Goal: Task Accomplishment & Management: Manage account settings

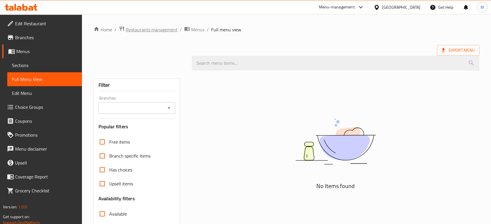
click at [155, 29] on span "Restaurants management" at bounding box center [152, 29] width 52 height 7
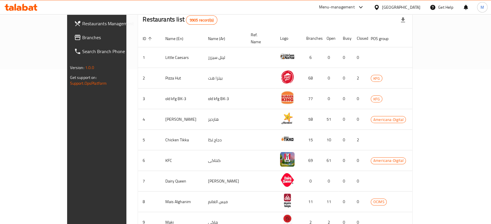
scroll to position [181, 0]
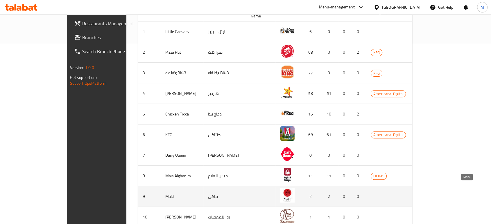
click at [456, 193] on icon "enhanced table" at bounding box center [452, 196] width 7 height 7
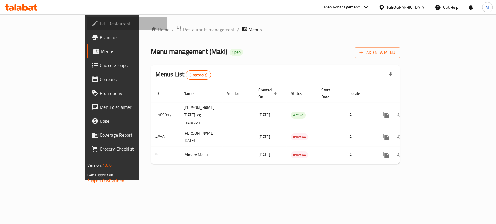
click at [100, 25] on span "Edit Restaurant" at bounding box center [131, 23] width 63 height 7
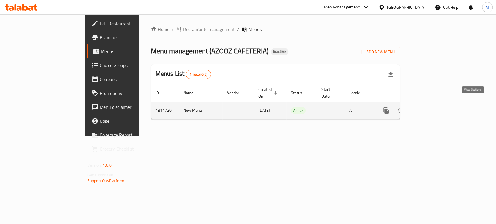
click at [431, 107] on icon "enhanced table" at bounding box center [427, 110] width 7 height 7
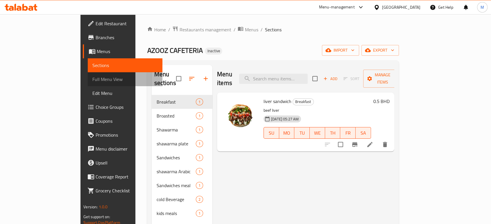
click at [92, 76] on span "Full Menu View" at bounding box center [124, 79] width 65 height 7
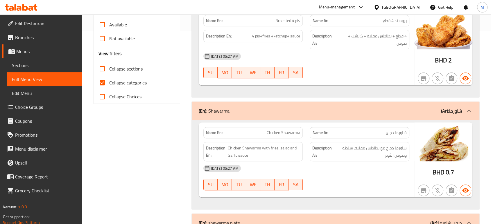
scroll to position [198, 0]
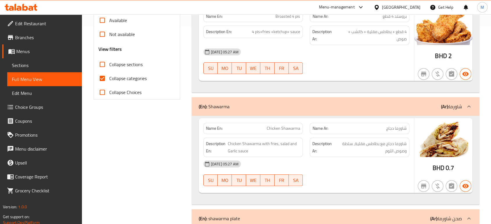
click at [364, 161] on div "15-09-2025 05:27 AM" at bounding box center [306, 164] width 213 height 14
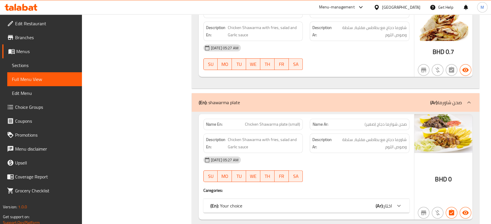
scroll to position [327, 0]
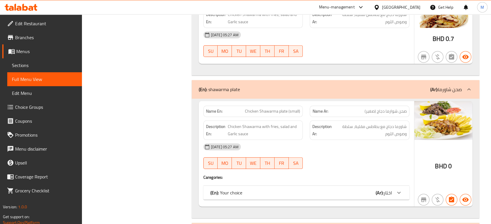
click at [354, 191] on div "(En): Your choice (Ar): اختار" at bounding box center [301, 192] width 182 height 7
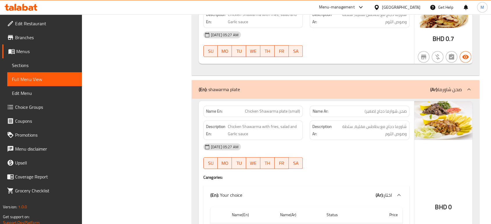
click at [360, 152] on div "15-09-2025 05:27 AM" at bounding box center [306, 147] width 213 height 14
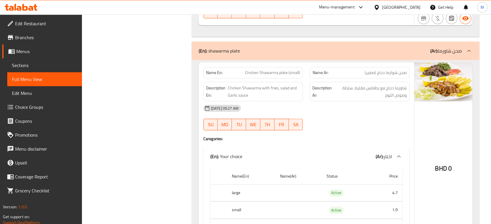
scroll to position [379, 0]
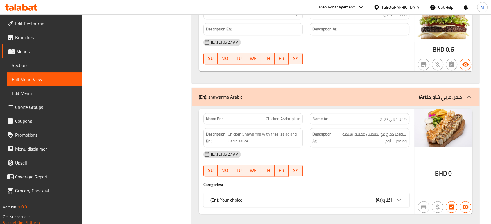
scroll to position [663, 0]
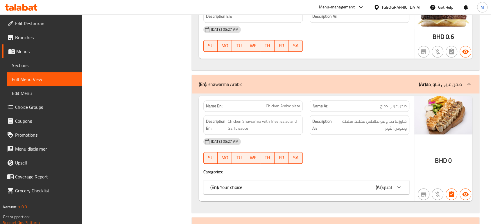
click at [284, 187] on div "(En): Your choice (Ar): اختار" at bounding box center [301, 187] width 182 height 7
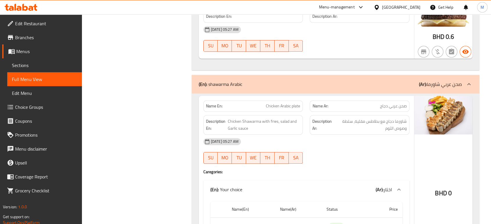
click at [131, 132] on div "Filter Branches Branches Popular filters Free items Branch specific items Has c…" at bounding box center [139, 46] width 98 height 1269
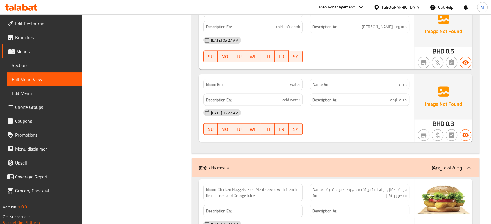
scroll to position [1089, 0]
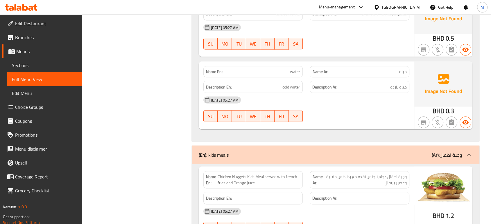
click at [44, 67] on span "Sections" at bounding box center [44, 65] width 65 height 7
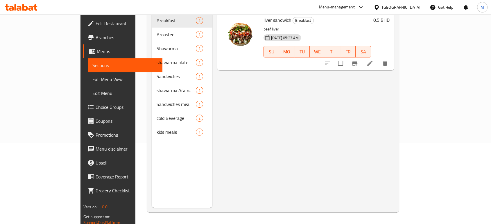
scroll to position [81, 0]
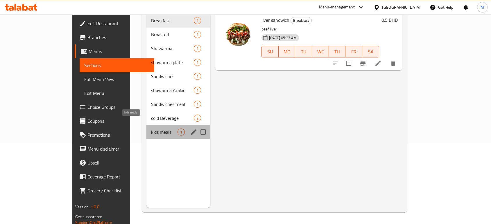
click at [151, 129] on span "kids meals" at bounding box center [164, 132] width 26 height 7
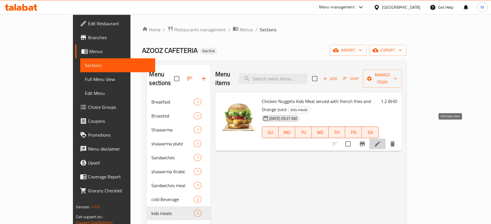
click at [381, 141] on icon at bounding box center [377, 144] width 7 height 7
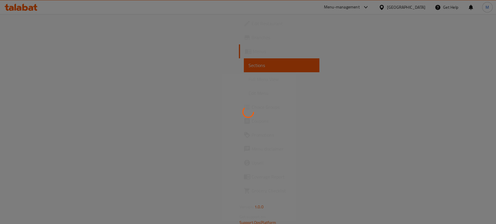
click at [248, 26] on div at bounding box center [248, 26] width 0 height 0
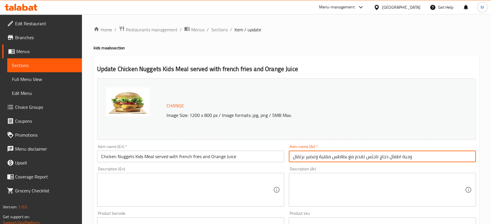
drag, startPoint x: 365, startPoint y: 157, endPoint x: 291, endPoint y: 153, distance: 73.6
click at [291, 153] on input "وجبة اطفال دجاج ناجتس تقدم مع بطاطس مقلية وعصير برتقال" at bounding box center [382, 157] width 187 height 12
type input "وجبة اطفال دجاج ناجتس"
click at [416, 191] on textarea at bounding box center [379, 190] width 172 height 28
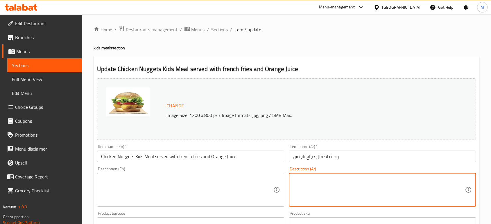
paste textarea "تقدم مع بطاطس مقلية وعصير برتقال"
type textarea "تقدم مع بطاطس مقلية وعصير برتقال"
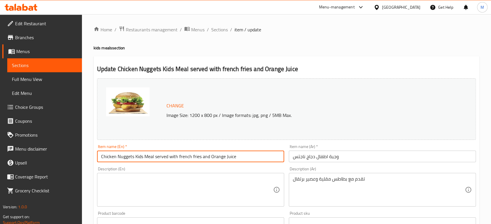
drag, startPoint x: 241, startPoint y: 157, endPoint x: 155, endPoint y: 149, distance: 86.4
click at [155, 149] on div "Item name (En)   * Chicken Nuggets Kids Meal served with french fries and Orang…" at bounding box center [190, 154] width 187 height 18
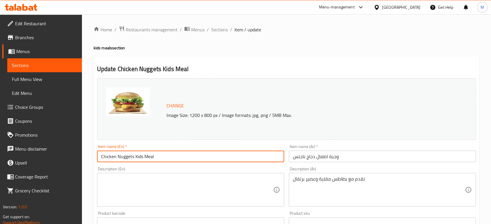
type input "Chicken Nuggets Kids Meal"
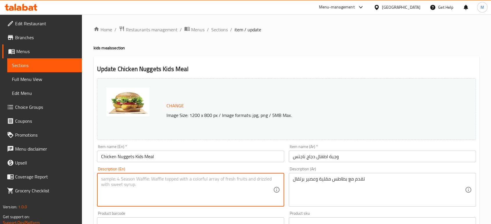
click at [149, 179] on textarea at bounding box center [187, 190] width 172 height 28
paste textarea "served with french fries and Orange Juice"
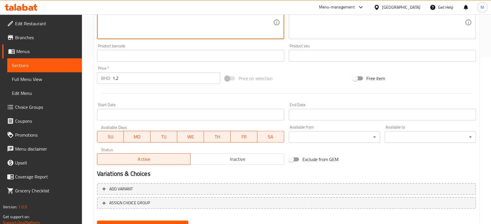
scroll to position [194, 0]
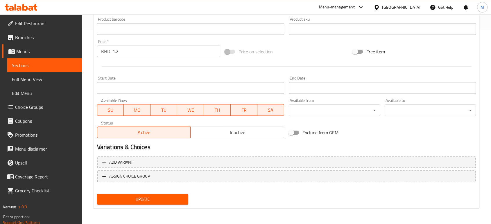
type textarea "served with french fries and Orange Juice"
click at [155, 202] on span "Update" at bounding box center [143, 199] width 82 height 7
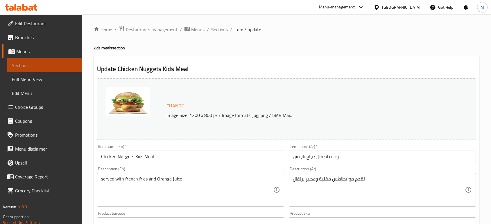
click at [28, 64] on span "Sections" at bounding box center [44, 65] width 65 height 7
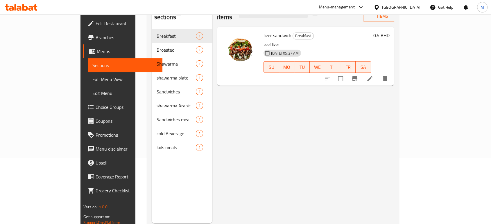
scroll to position [81, 0]
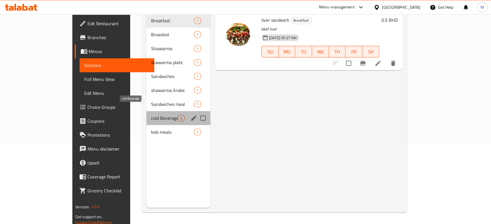
click at [151, 115] on span "cold Beverage" at bounding box center [164, 118] width 26 height 7
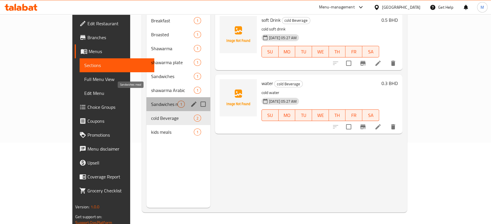
click at [151, 101] on span "Sandwiches meal" at bounding box center [164, 104] width 26 height 7
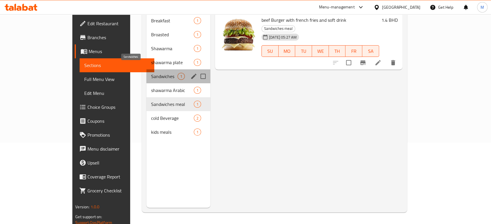
click at [151, 73] on span "Sandwiches" at bounding box center [164, 76] width 26 height 7
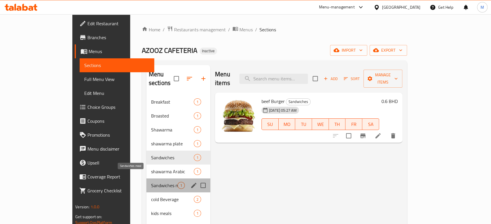
click at [151, 182] on span "Sandwiches meal" at bounding box center [164, 185] width 26 height 7
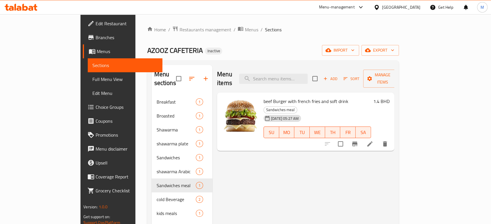
click at [92, 78] on span "Full Menu View" at bounding box center [124, 79] width 65 height 7
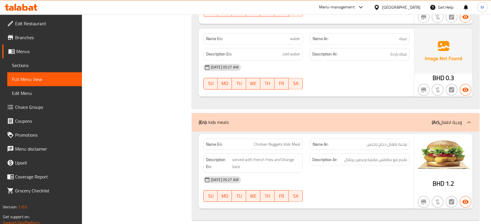
scroll to position [981, 0]
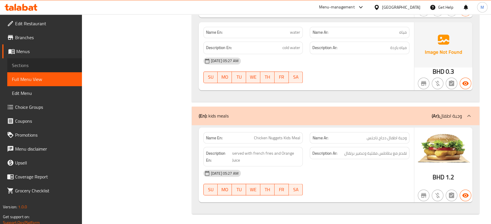
click at [31, 61] on link "Sections" at bounding box center [44, 65] width 75 height 14
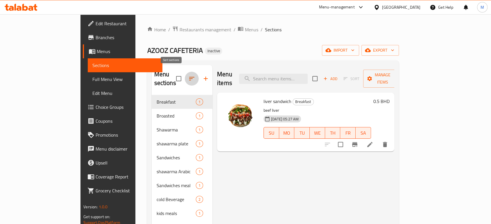
click at [188, 75] on icon "button" at bounding box center [191, 78] width 7 height 7
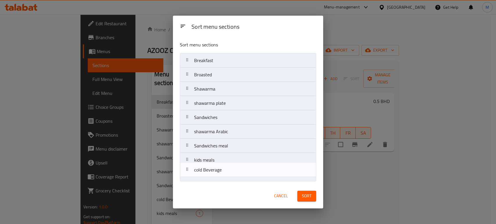
drag, startPoint x: 220, startPoint y: 164, endPoint x: 221, endPoint y: 178, distance: 13.4
click at [221, 178] on nav "Breakfast Broasted Shawarma shawarma plate Sandwiches shawarma Arabic Sandwiche…" at bounding box center [248, 117] width 136 height 129
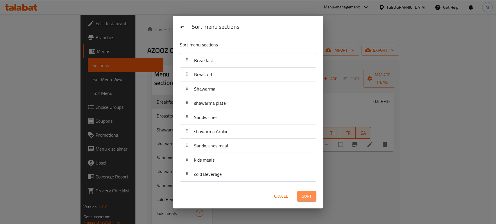
click at [309, 197] on span "Sort" at bounding box center [307, 196] width 10 height 7
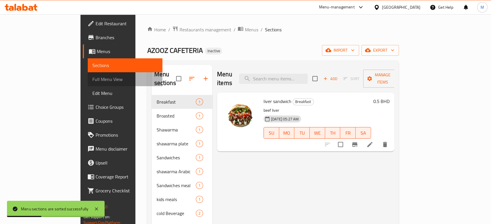
click at [92, 83] on span "Full Menu View" at bounding box center [124, 79] width 65 height 7
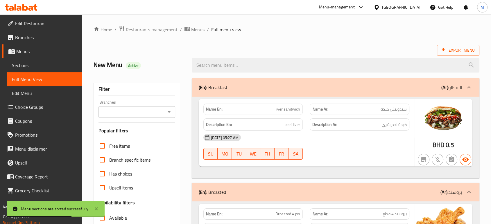
scroll to position [196, 0]
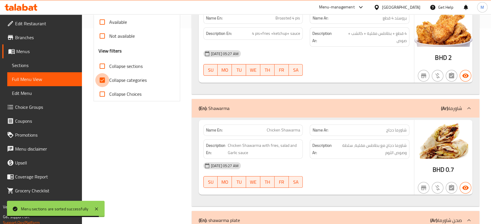
click at [103, 84] on input "Collapse categories" at bounding box center [102, 80] width 14 height 14
checkbox input "false"
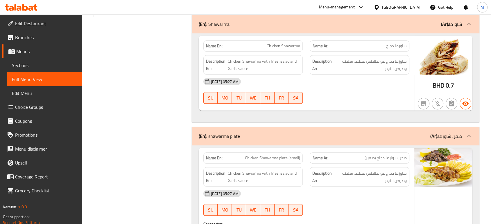
scroll to position [286, 0]
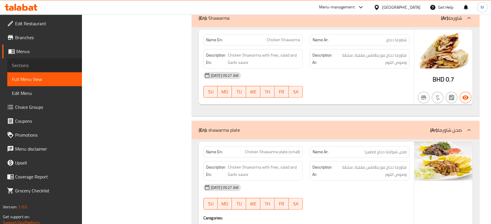
click at [41, 66] on span "Sections" at bounding box center [44, 65] width 65 height 7
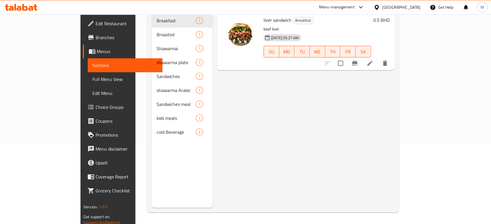
scroll to position [81, 0]
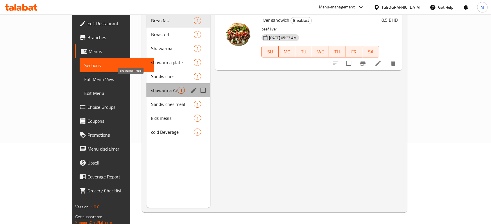
click at [151, 87] on span "shawarma Arabic" at bounding box center [164, 90] width 26 height 7
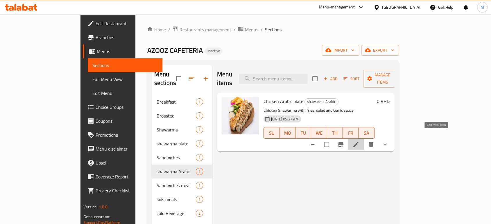
click at [359, 142] on icon at bounding box center [355, 144] width 5 height 5
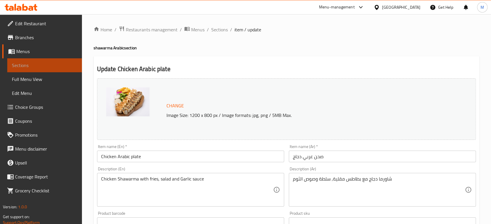
click at [58, 63] on span "Sections" at bounding box center [44, 65] width 65 height 7
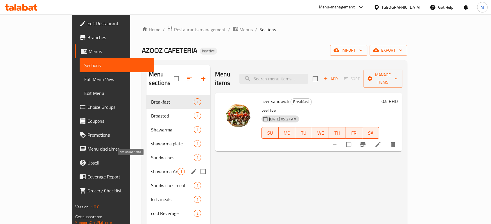
click at [151, 168] on span "shawarma Arabic" at bounding box center [164, 171] width 26 height 7
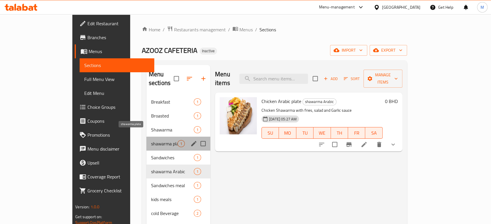
click at [151, 140] on span "shawarma plate" at bounding box center [164, 143] width 26 height 7
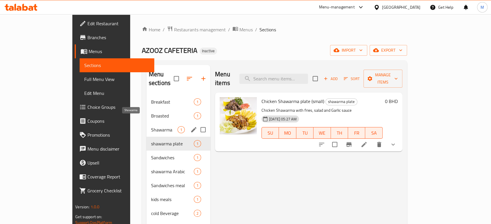
click at [151, 126] on span "Shawarma" at bounding box center [164, 129] width 26 height 7
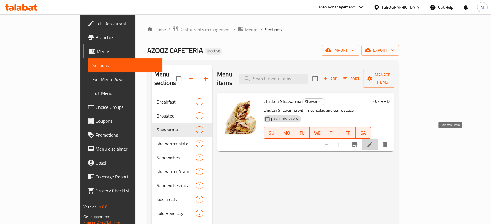
click at [372, 142] on icon at bounding box center [369, 144] width 5 height 5
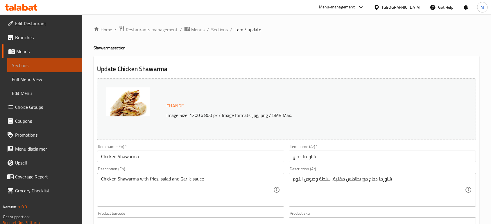
click at [38, 64] on span "Sections" at bounding box center [44, 65] width 65 height 7
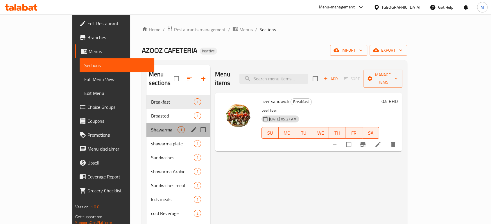
click at [146, 126] on div "Shawarma 1" at bounding box center [178, 130] width 64 height 14
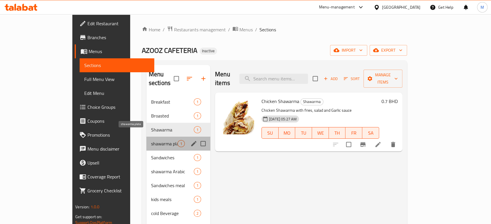
click at [151, 140] on span "shawarma plate" at bounding box center [164, 143] width 26 height 7
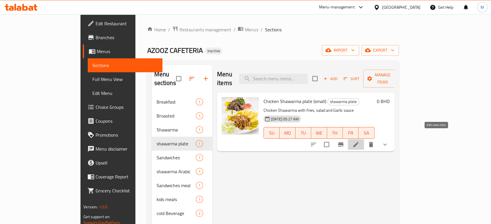
click at [359, 141] on icon at bounding box center [355, 144] width 7 height 7
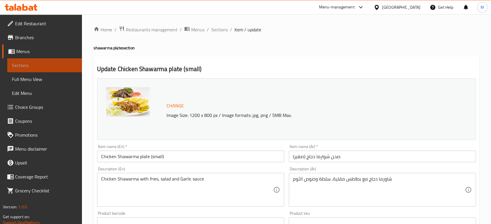
click at [40, 71] on link "Sections" at bounding box center [44, 65] width 75 height 14
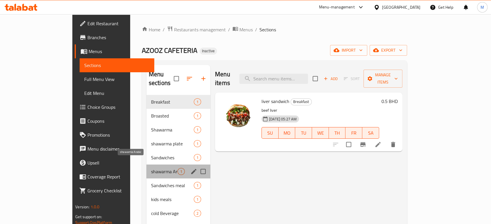
click at [151, 168] on span "shawarma Arabic" at bounding box center [164, 171] width 26 height 7
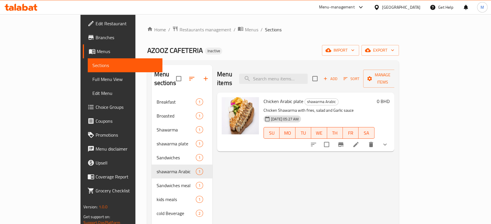
click at [364, 139] on li at bounding box center [356, 144] width 16 height 10
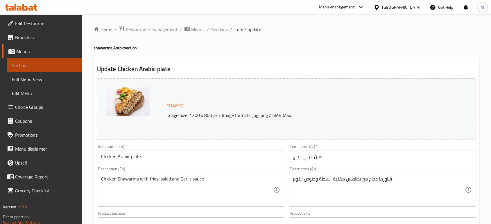
click at [35, 67] on span "Sections" at bounding box center [44, 65] width 65 height 7
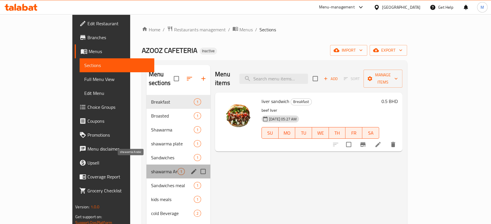
click at [151, 168] on span "shawarma Arabic" at bounding box center [164, 171] width 26 height 7
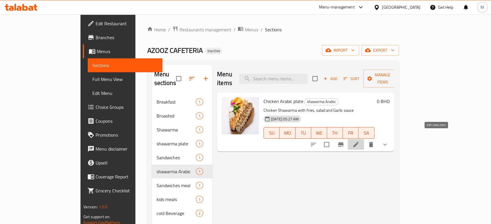
click at [359, 141] on icon at bounding box center [355, 144] width 7 height 7
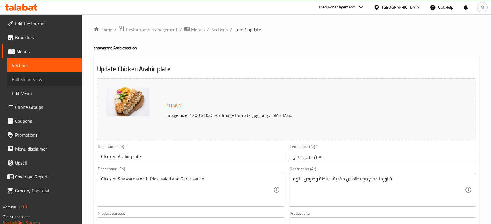
click at [40, 81] on span "Full Menu View" at bounding box center [44, 79] width 65 height 7
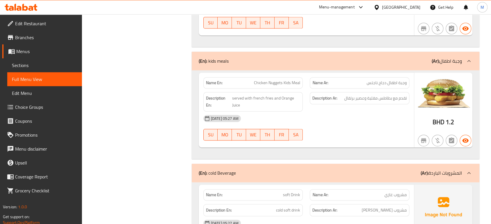
scroll to position [870, 0]
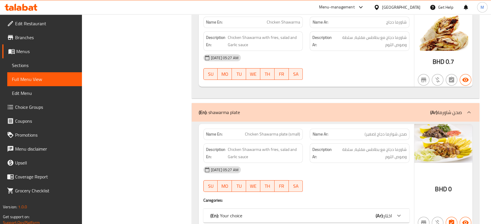
click at [238, 131] on p "Name En: Chicken Shawarma plate (small)" at bounding box center [253, 134] width 94 height 6
copy span "Chicken Shawarma plate (small)"
click at [30, 64] on span "Sections" at bounding box center [44, 65] width 65 height 7
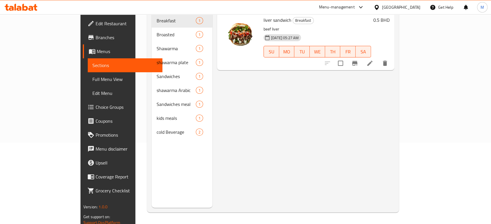
scroll to position [81, 0]
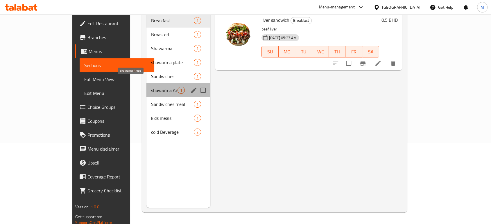
click at [151, 87] on span "shawarma Arabic" at bounding box center [164, 90] width 26 height 7
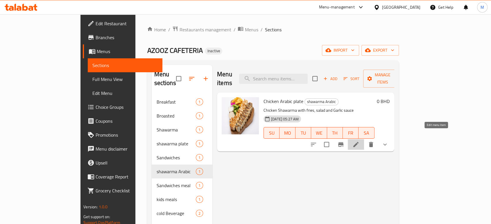
click at [359, 142] on icon at bounding box center [355, 144] width 5 height 5
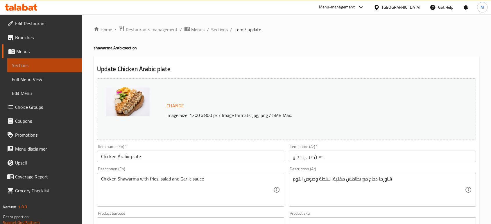
click at [50, 62] on span "Sections" at bounding box center [44, 65] width 65 height 7
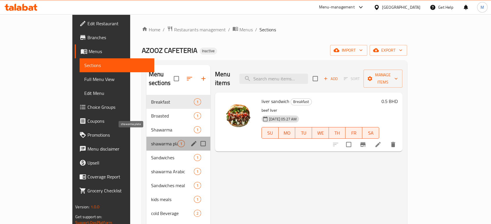
click at [151, 140] on span "shawarma plate" at bounding box center [164, 143] width 26 height 7
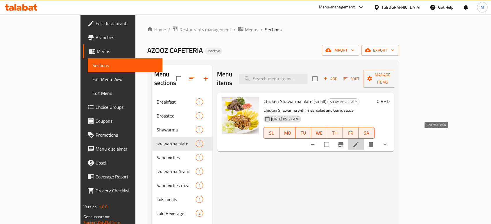
click at [359, 141] on icon at bounding box center [355, 144] width 7 height 7
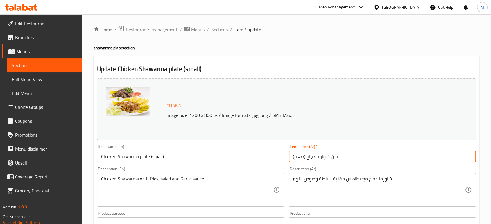
click at [388, 157] on input "صحن شوارما دجاج (صغير)" at bounding box center [382, 157] width 187 height 12
click at [452, 158] on input "صحن شوارما دجاج (صغير)" at bounding box center [382, 157] width 187 height 12
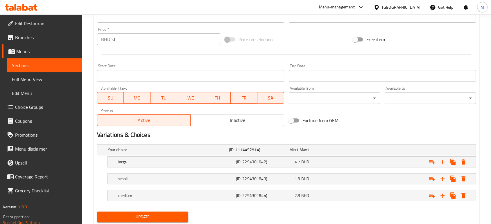
scroll to position [224, 0]
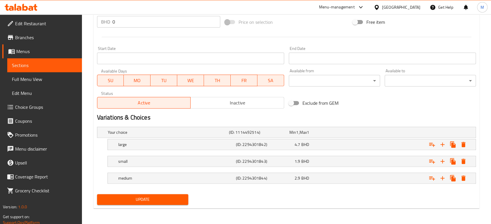
type input "صحن شاورما دجاج (صغير)"
click at [147, 198] on span "Update" at bounding box center [143, 199] width 82 height 7
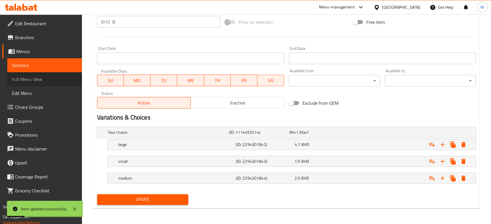
click at [46, 81] on span "Full Menu View" at bounding box center [44, 79] width 65 height 7
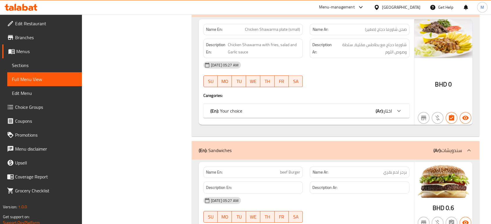
scroll to position [409, 0]
click at [364, 108] on div "(En): Your choice (Ar): اختار" at bounding box center [301, 110] width 182 height 7
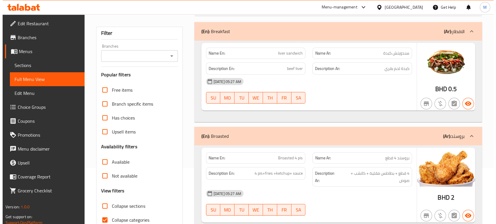
scroll to position [0, 0]
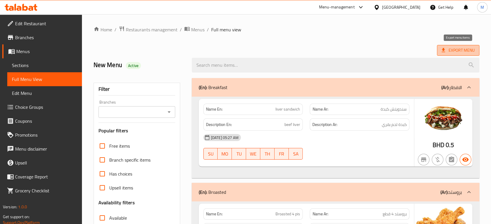
click at [463, 53] on span "Export Menu" at bounding box center [458, 50] width 33 height 7
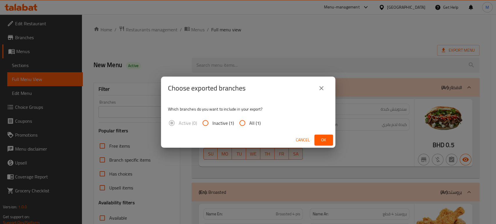
click at [244, 125] on input "All (1)" at bounding box center [242, 123] width 14 height 14
radio input "true"
click at [320, 141] on span "Ok" at bounding box center [323, 140] width 9 height 7
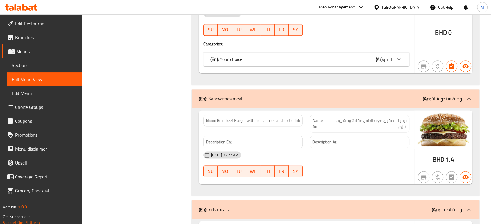
scroll to position [779, 0]
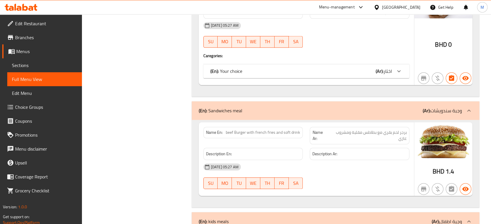
click at [346, 74] on div "(En): Your choice (Ar): اختار" at bounding box center [301, 71] width 182 height 7
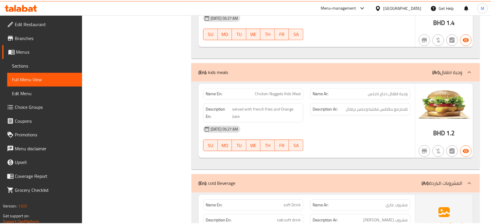
scroll to position [1116, 0]
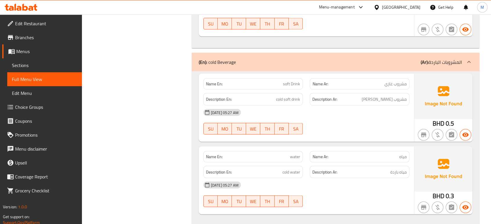
click at [409, 8] on div "Bahrain" at bounding box center [401, 7] width 38 height 6
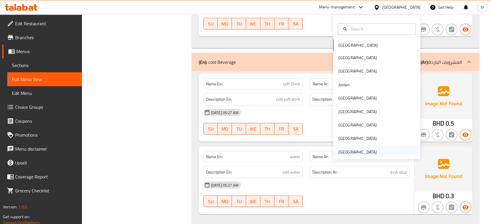
click at [354, 151] on div "United Arab Emirates" at bounding box center [357, 152] width 38 height 6
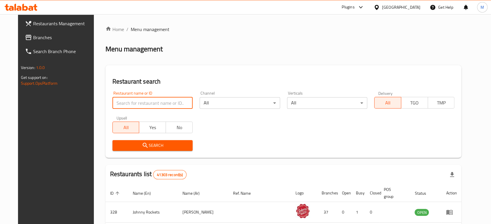
click at [168, 98] on input "search" at bounding box center [152, 103] width 80 height 12
paste input "Bait Ebkaar Restaurant"
type input "Bait Ebkaar Restaurant"
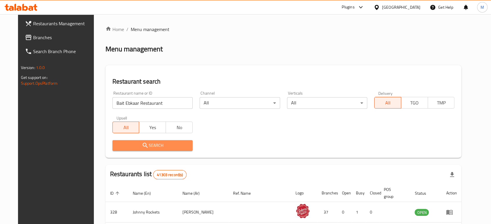
click at [148, 143] on span "Search" at bounding box center [152, 145] width 71 height 7
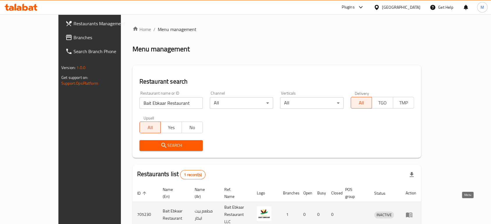
click at [412, 213] on icon "enhanced table" at bounding box center [409, 215] width 6 height 5
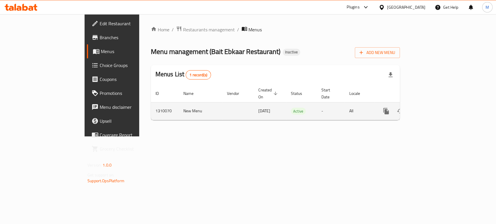
click at [435, 108] on div "enhanced table" at bounding box center [407, 111] width 56 height 14
click at [431, 109] on icon "enhanced table" at bounding box center [427, 111] width 5 height 5
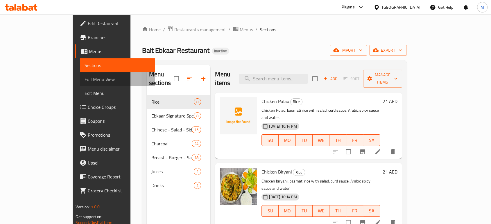
click at [85, 81] on span "Full Menu View" at bounding box center [117, 79] width 65 height 7
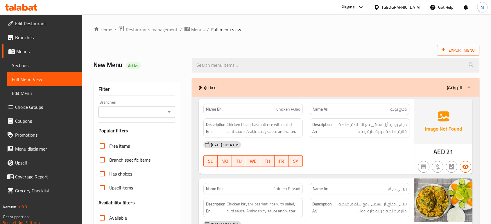
click at [458, 51] on span "Export Menu" at bounding box center [458, 50] width 33 height 7
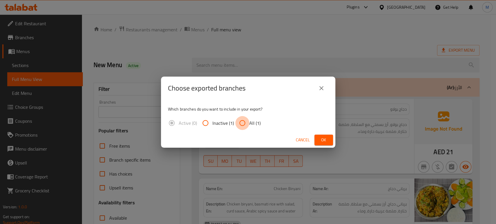
click at [240, 124] on input "All (1)" at bounding box center [242, 123] width 14 height 14
radio input "true"
click at [318, 139] on button "Ok" at bounding box center [323, 140] width 19 height 11
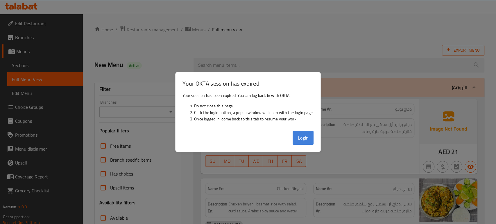
click at [304, 137] on button "Login" at bounding box center [303, 138] width 21 height 14
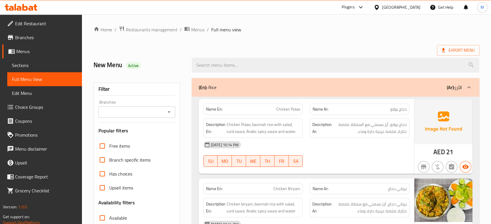
click at [342, 28] on ol "Home / Restaurants management / Menus / Full menu view" at bounding box center [287, 30] width 386 height 8
click at [36, 36] on span "Branches" at bounding box center [46, 37] width 62 height 7
